Goal: Task Accomplishment & Management: Manage account settings

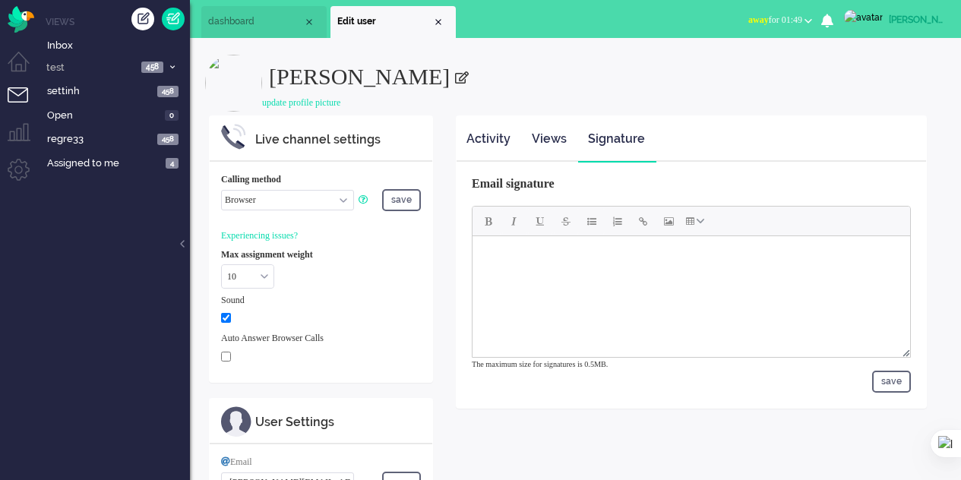
select select "browser"
